Goal: Book appointment/travel/reservation

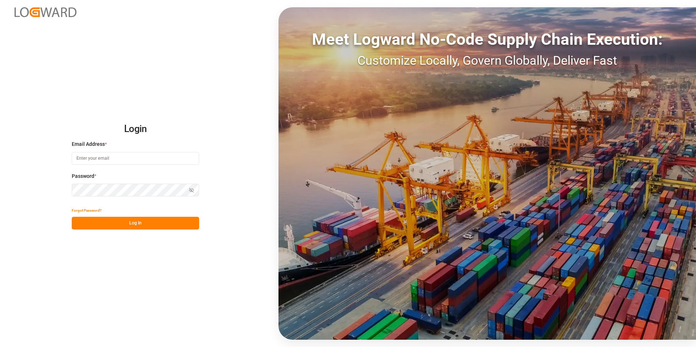
type input "[EMAIL_ADDRESS][DOMAIN_NAME]"
click at [31, 189] on div "Login Email Address * [EMAIL_ADDRESS][DOMAIN_NAME] Password * Show password For…" at bounding box center [348, 173] width 696 height 347
click at [81, 222] on button "Log In" at bounding box center [135, 223] width 127 height 13
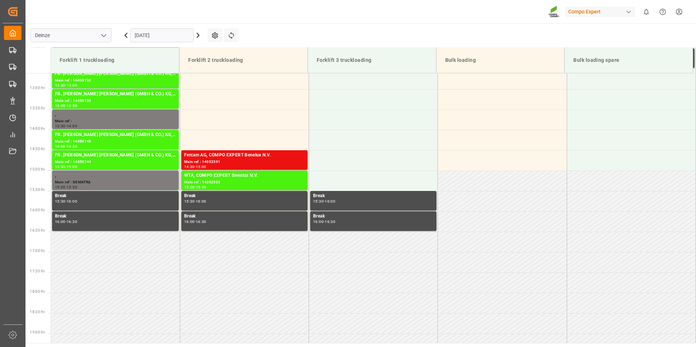
scroll to position [525, 0]
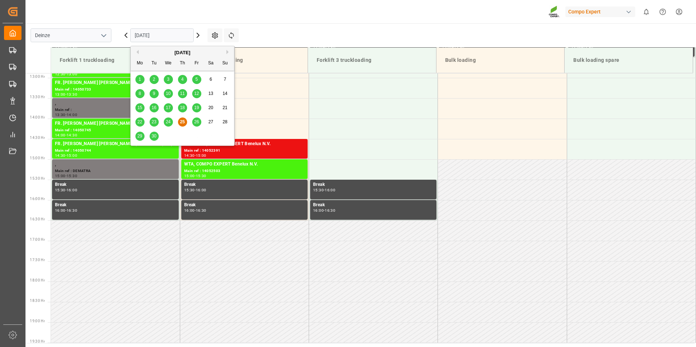
click at [166, 34] on input "[DATE]" at bounding box center [161, 35] width 63 height 14
click at [196, 123] on span "26" at bounding box center [196, 121] width 5 height 5
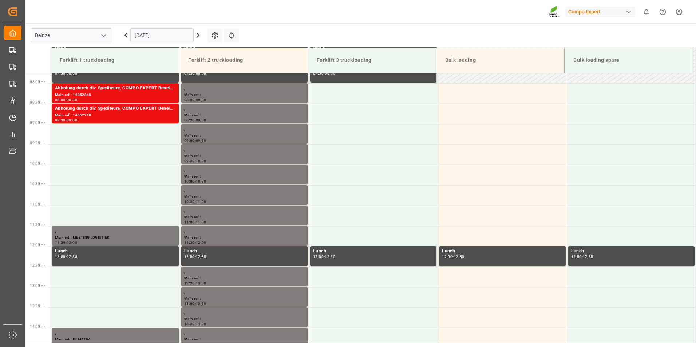
scroll to position [327, 0]
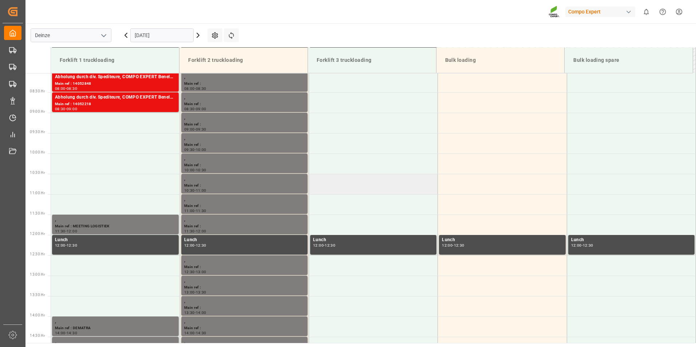
drag, startPoint x: 80, startPoint y: 307, endPoint x: 426, endPoint y: 179, distance: 368.5
click at [426, 179] on td at bounding box center [373, 184] width 129 height 20
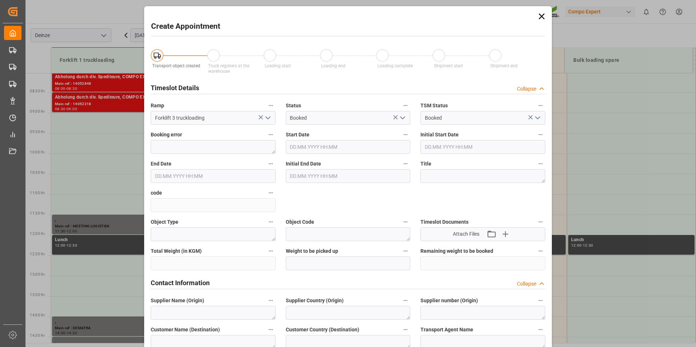
type input "[DATE] 10:30"
type input "[DATE] 11:00"
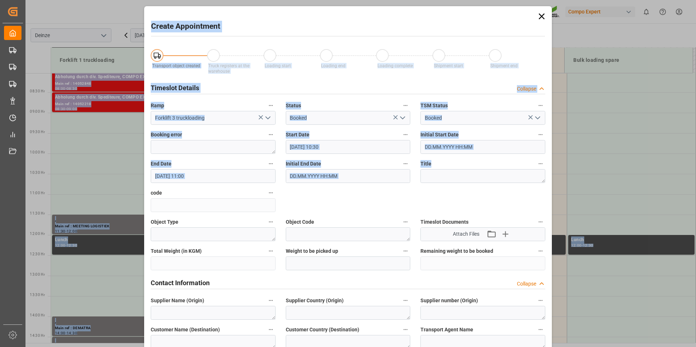
drag, startPoint x: 692, startPoint y: 178, endPoint x: 696, endPoint y: 201, distance: 24.0
click at [695, 201] on html "Created by potrace 1.15, written by [PERSON_NAME] [DATE]-[DATE] Created by potr…" at bounding box center [348, 173] width 696 height 347
click at [595, 118] on div "Create Appointment Transport object created Truck registers at the warehouse Lo…" at bounding box center [348, 173] width 696 height 347
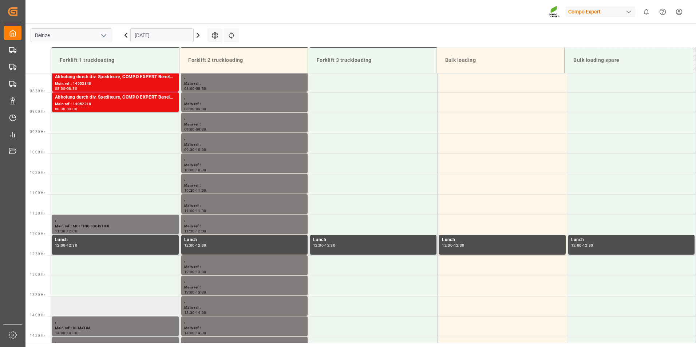
click at [91, 304] on td at bounding box center [115, 306] width 129 height 20
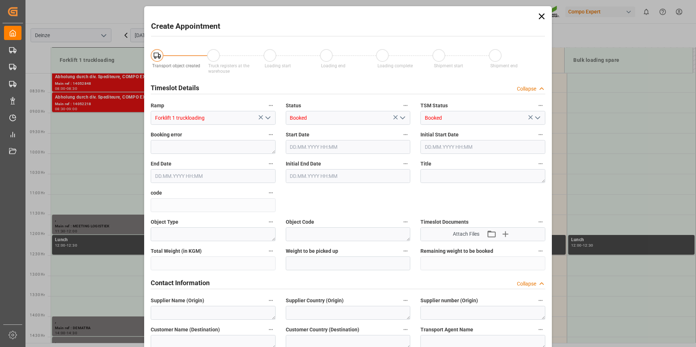
type input "[DATE] 13:30"
type input "[DATE] 14:00"
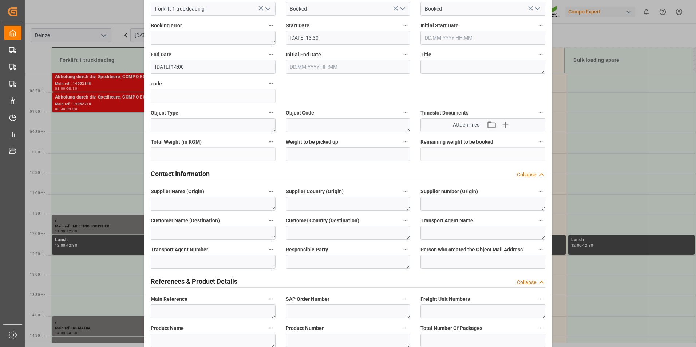
scroll to position [146, 0]
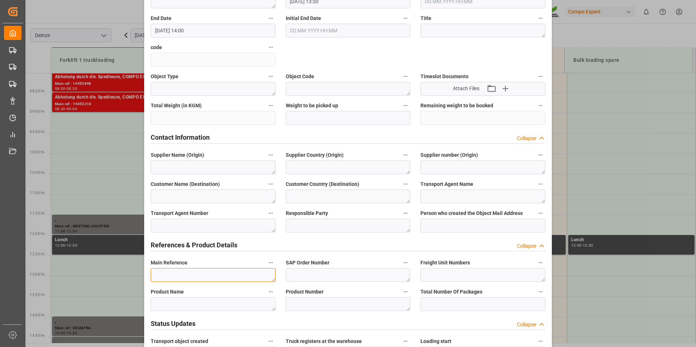
click at [170, 272] on textarea at bounding box center [213, 275] width 125 height 14
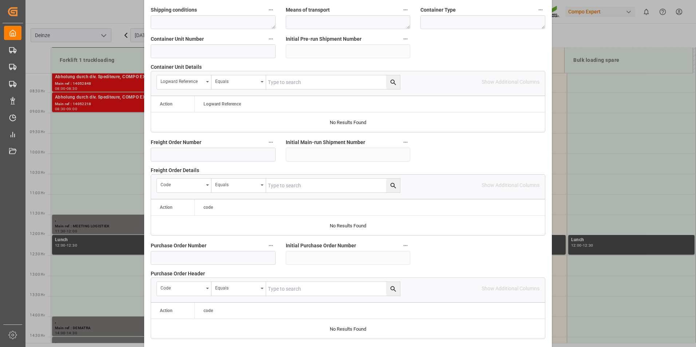
scroll to position [655, 0]
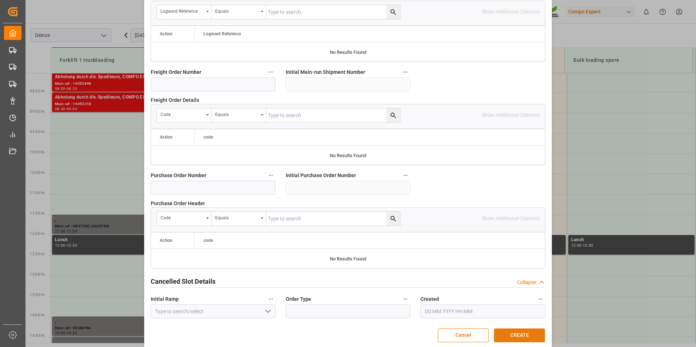
type textarea "[PERSON_NAME]"
click at [522, 335] on button "CREATE" at bounding box center [519, 336] width 51 height 14
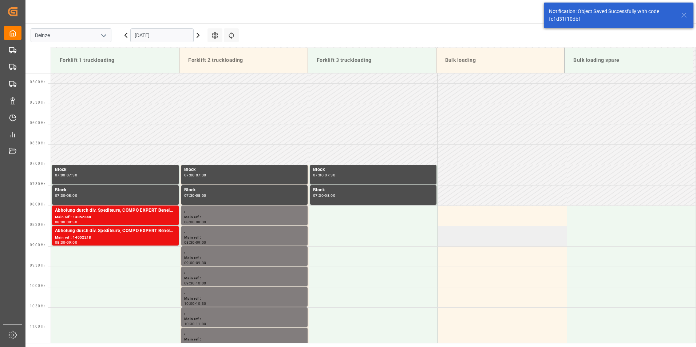
scroll to position [193, 0]
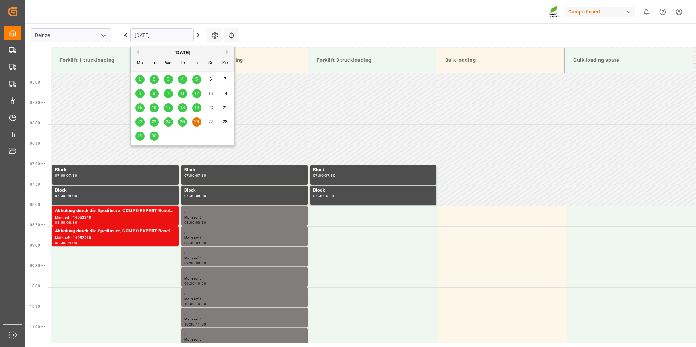
click at [180, 36] on input "[DATE]" at bounding box center [161, 35] width 63 height 14
click at [183, 122] on span "25" at bounding box center [182, 121] width 5 height 5
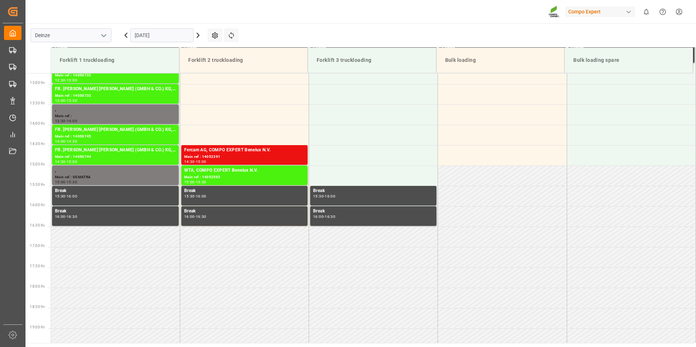
scroll to position [525, 0]
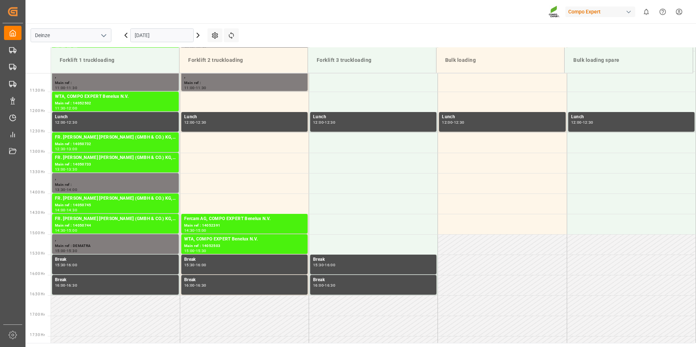
scroll to position [525, 0]
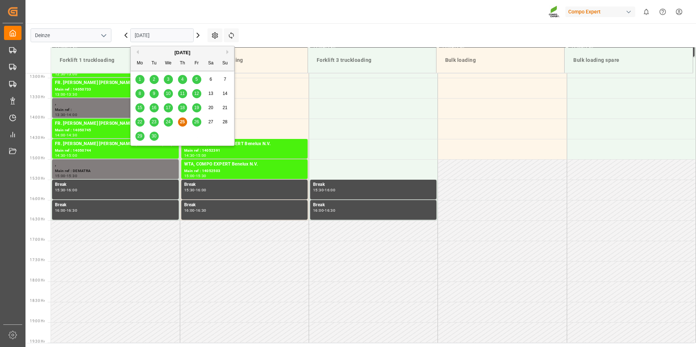
click at [185, 35] on input "[DATE]" at bounding box center [161, 35] width 63 height 14
click at [197, 124] on span "26" at bounding box center [196, 121] width 5 height 5
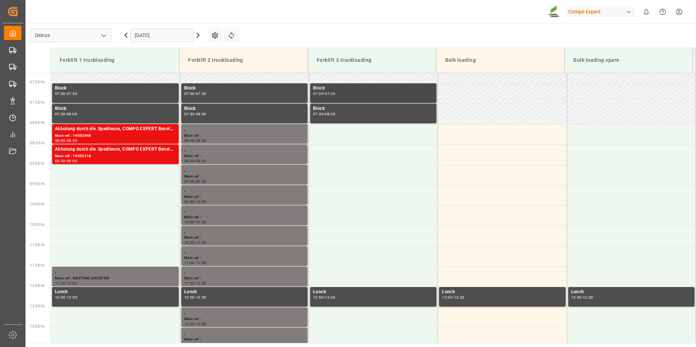
scroll to position [275, 0]
